Goal: Transaction & Acquisition: Purchase product/service

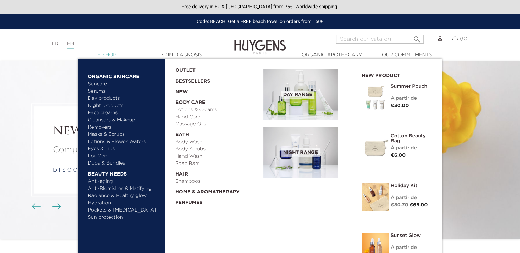
click at [107, 53] on link "  E-Shop" at bounding box center [106, 55] width 69 height 7
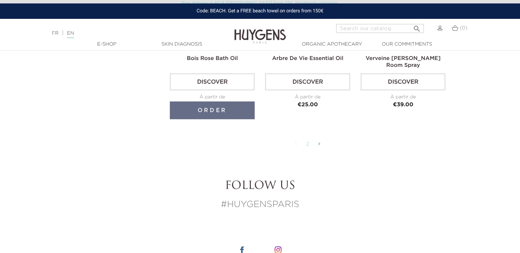
scroll to position [1769, 0]
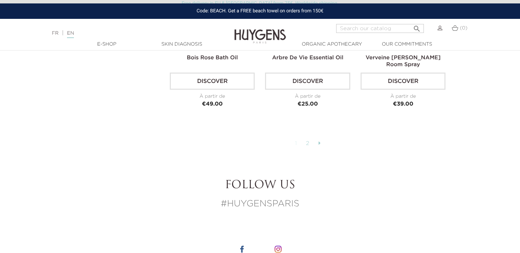
click at [311, 138] on link "2" at bounding box center [307, 144] width 11 height 12
click at [308, 139] on link "2" at bounding box center [307, 144] width 11 height 12
click at [307, 142] on link "2" at bounding box center [307, 144] width 11 height 12
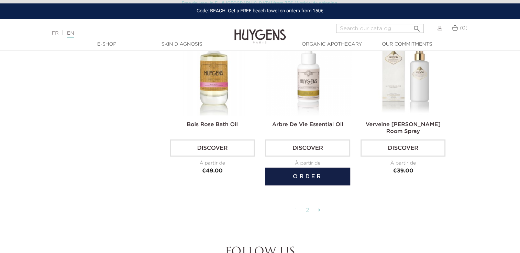
scroll to position [1703, 0]
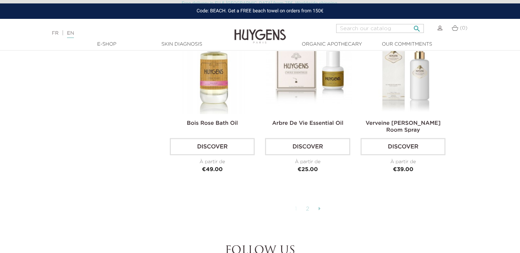
click at [386, 27] on input "Search" at bounding box center [380, 28] width 88 height 9
type input "l'elixir"
click at [410, 22] on button " Search" at bounding box center [416, 26] width 12 height 9
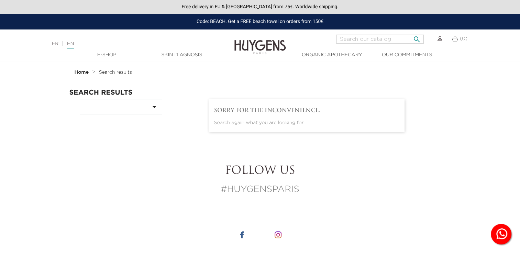
click at [381, 38] on input "Search" at bounding box center [380, 39] width 88 height 9
type input "highlight"
click at [410, 33] on button " Search" at bounding box center [416, 37] width 12 height 9
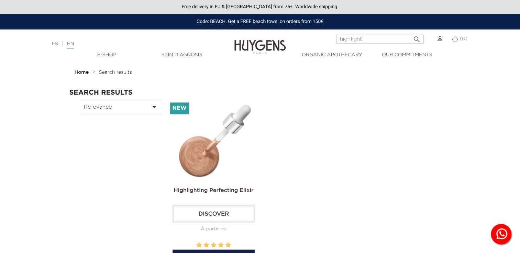
click at [221, 143] on img at bounding box center [215, 140] width 82 height 82
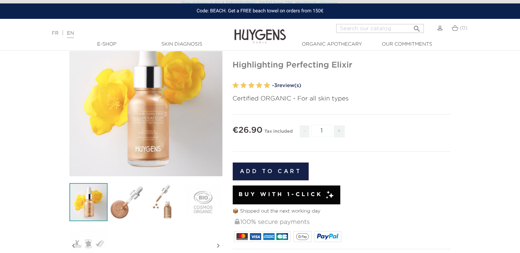
scroll to position [65, 0]
